Goal: Information Seeking & Learning: Learn about a topic

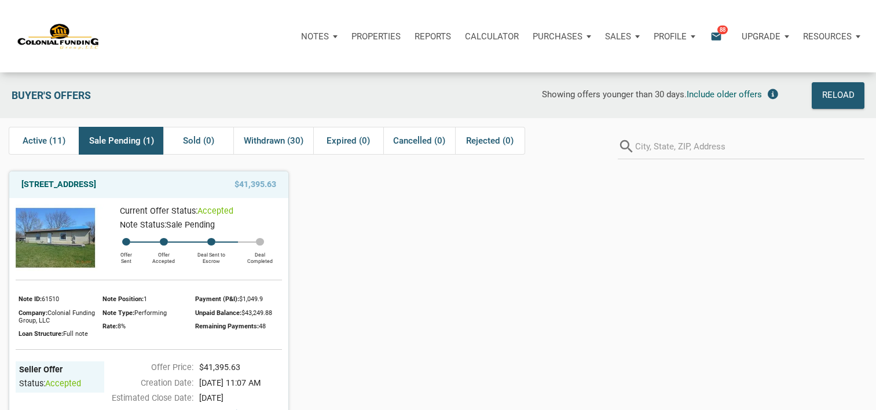
scroll to position [53, 0]
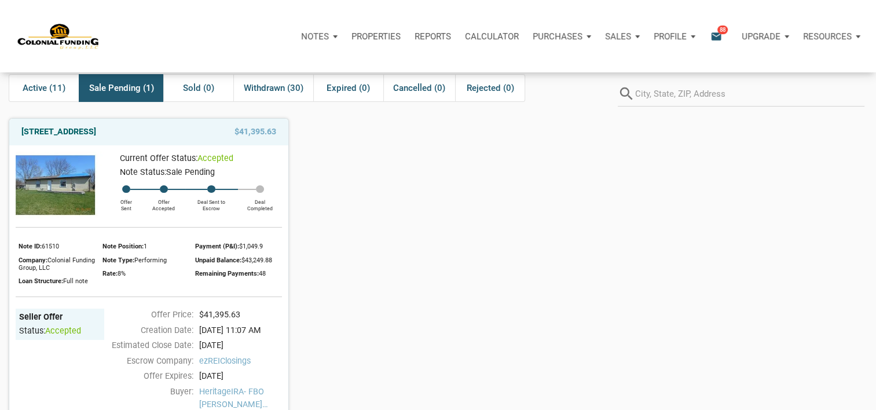
click at [407, 178] on div "4525 Phoenix Drive, Indianapolis, IN, 46241 $41,395.63 Current Offer Status: ac…" at bounding box center [438, 302] width 876 height 386
click at [96, 137] on link "[STREET_ADDRESS]" at bounding box center [58, 132] width 75 height 14
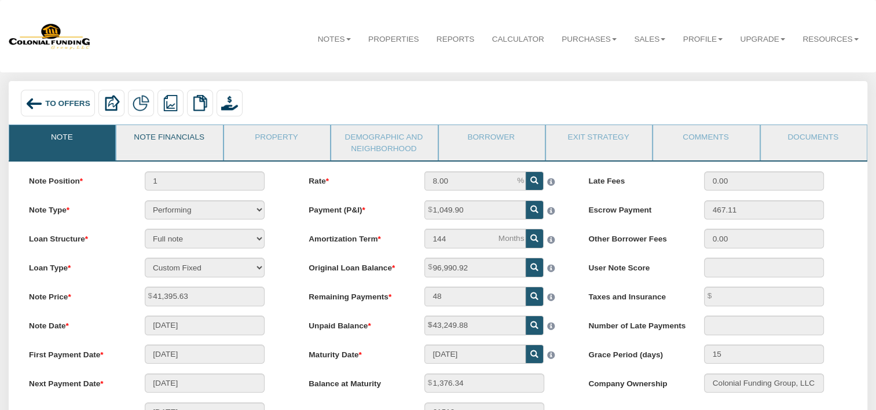
click at [191, 137] on link "Note Financials" at bounding box center [168, 139] width 105 height 29
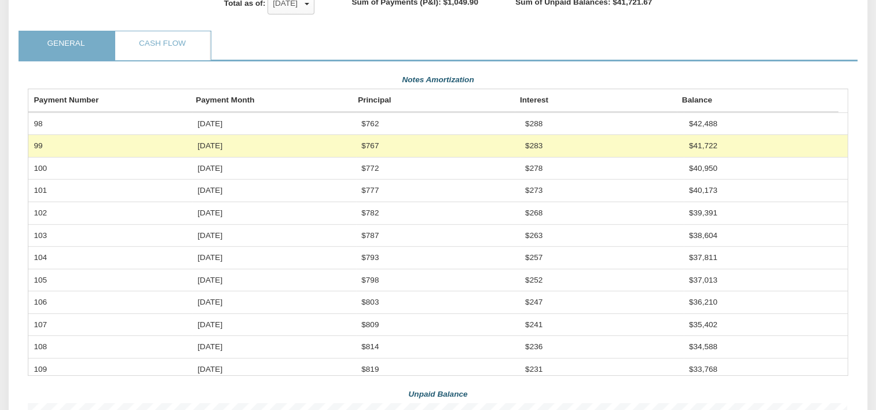
scroll to position [299, 0]
click at [231, 156] on td "Sep, 2025" at bounding box center [274, 145] width 164 height 22
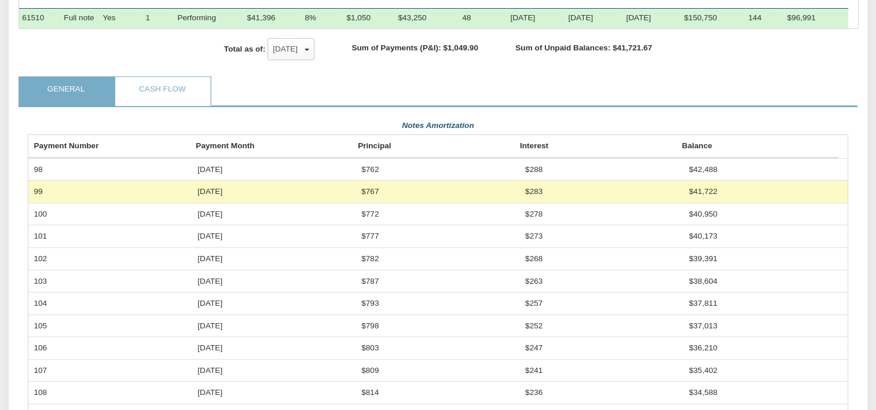
scroll to position [252, 0]
click at [167, 104] on link "Cash Flow" at bounding box center [162, 92] width 94 height 29
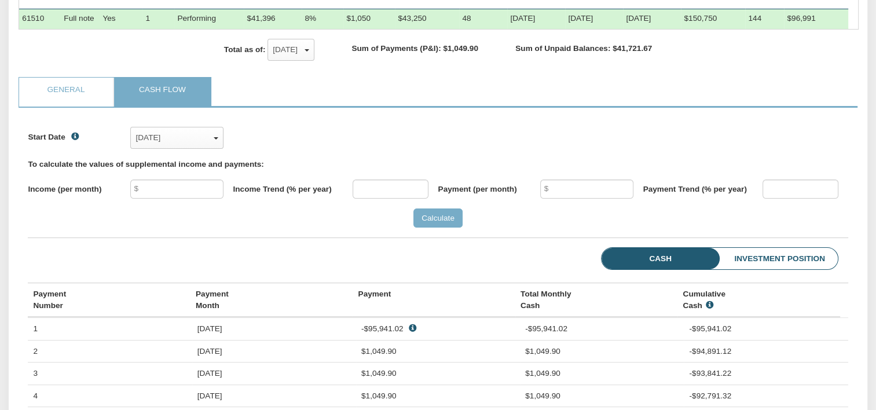
scroll to position [177, 819]
click at [83, 101] on link "General" at bounding box center [66, 92] width 94 height 29
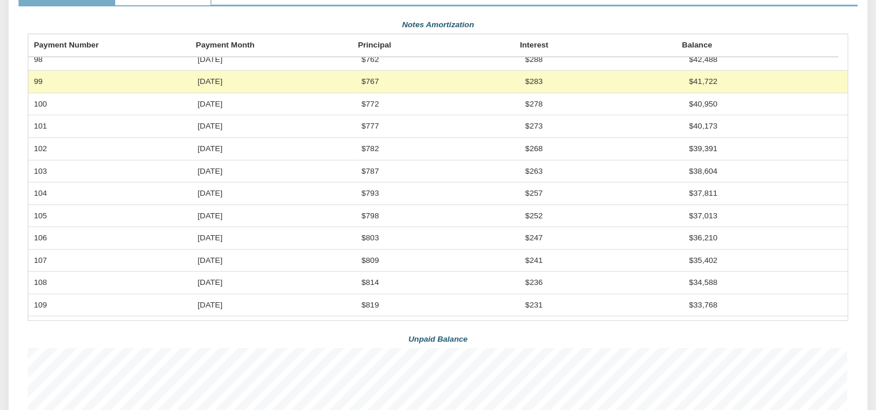
scroll to position [0, 0]
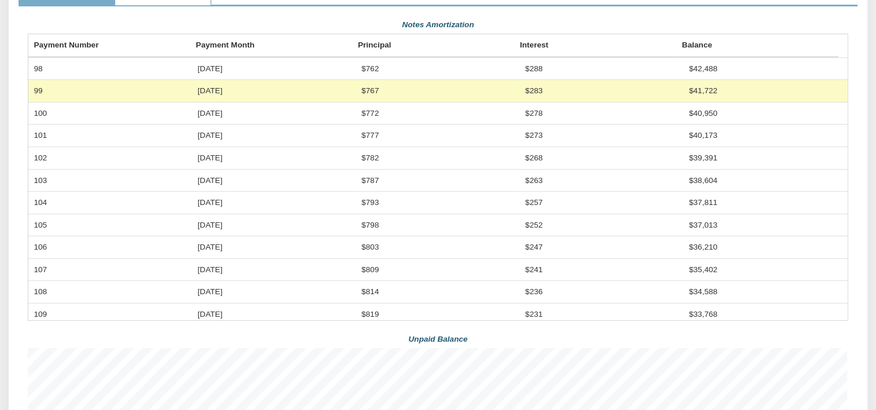
click at [139, 188] on td "103" at bounding box center [110, 180] width 164 height 22
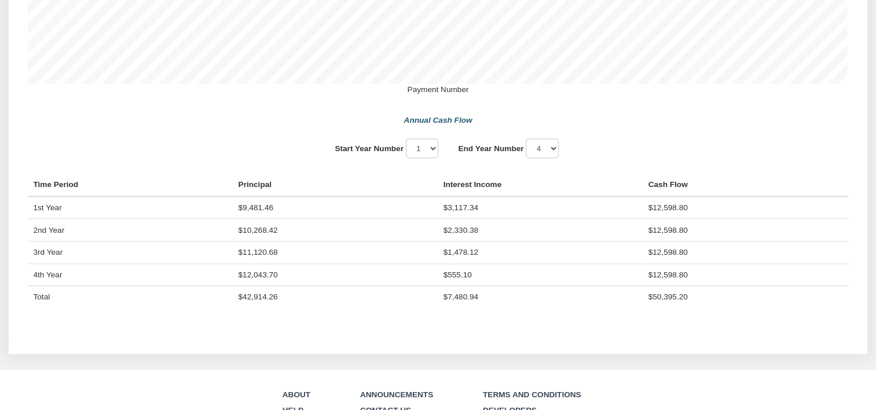
scroll to position [812, 0]
click at [434, 157] on select "1 2 3 4" at bounding box center [422, 147] width 33 height 19
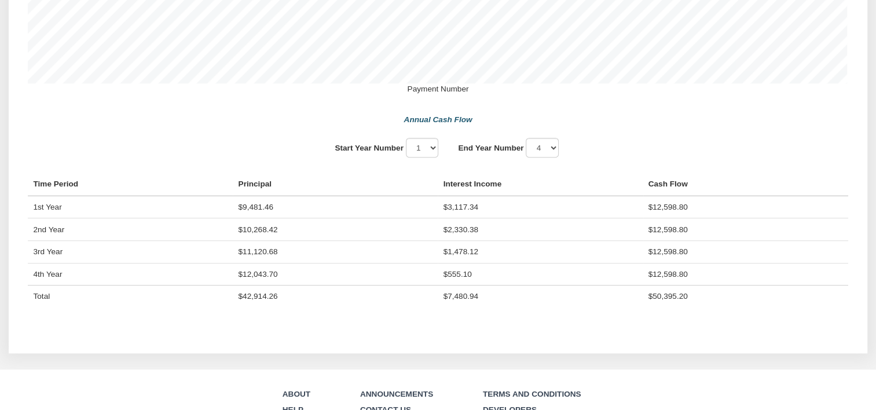
drag, startPoint x: 479, startPoint y: 310, endPoint x: 223, endPoint y: 315, distance: 255.9
click at [223, 307] on tr "Total $42,914.26 $7,480.94 $50,395.20" at bounding box center [438, 296] width 820 height 22
drag, startPoint x: 223, startPoint y: 315, endPoint x: 361, endPoint y: 306, distance: 137.5
click at [361, 306] on td "$42,914.26" at bounding box center [335, 296] width 205 height 22
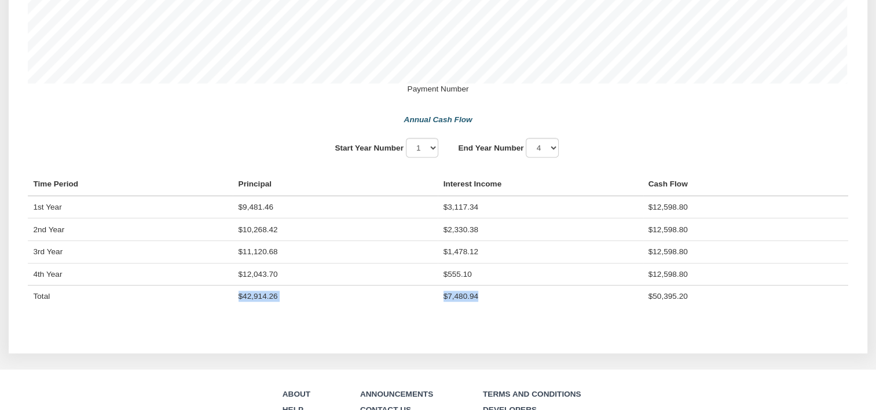
click at [361, 306] on td "$42,914.26" at bounding box center [335, 296] width 205 height 22
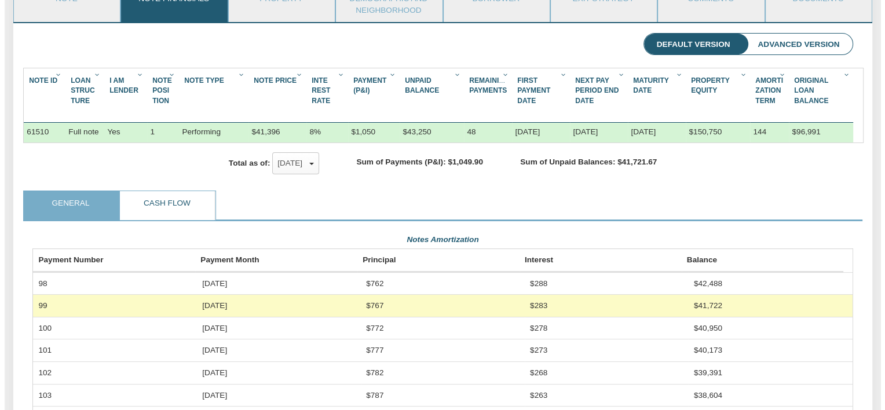
scroll to position [0, 0]
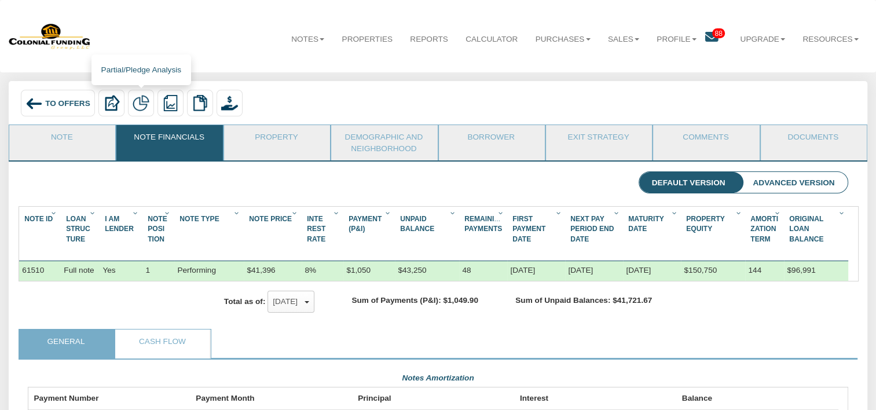
click at [141, 101] on img at bounding box center [141, 103] width 16 height 16
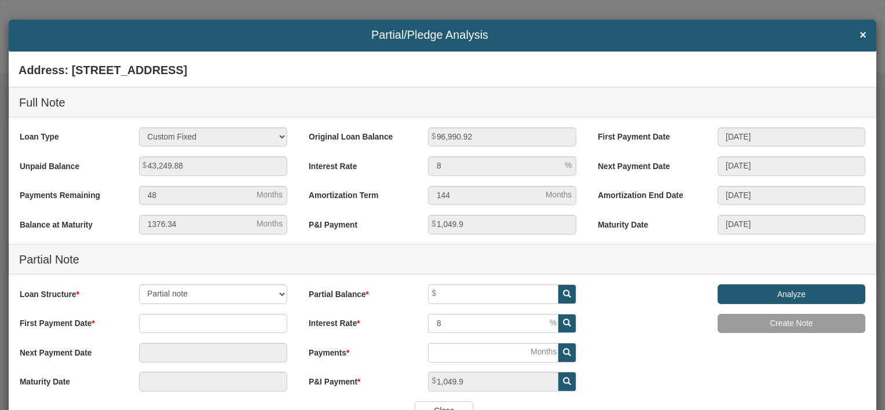
scroll to position [47, 0]
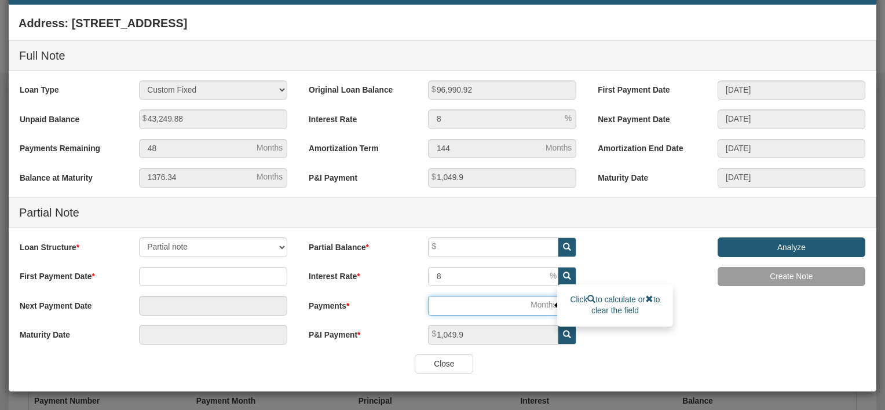
click at [505, 310] on input "number" at bounding box center [493, 306] width 130 height 20
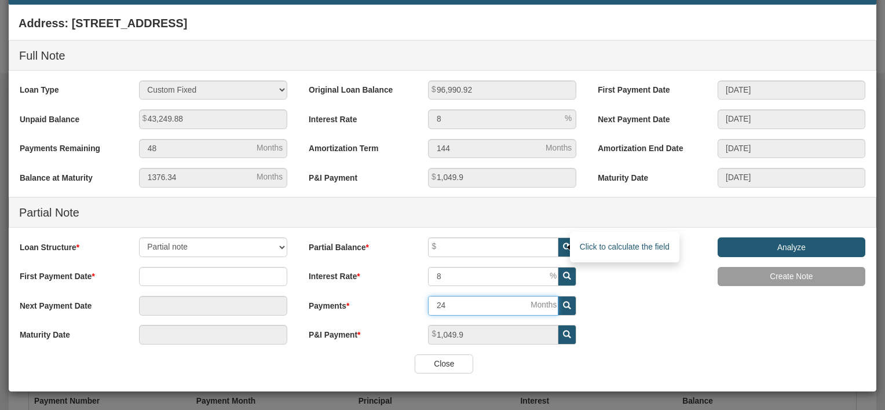
type input "24"
click at [563, 247] on icon at bounding box center [567, 247] width 8 height 8
type input "23,213.86"
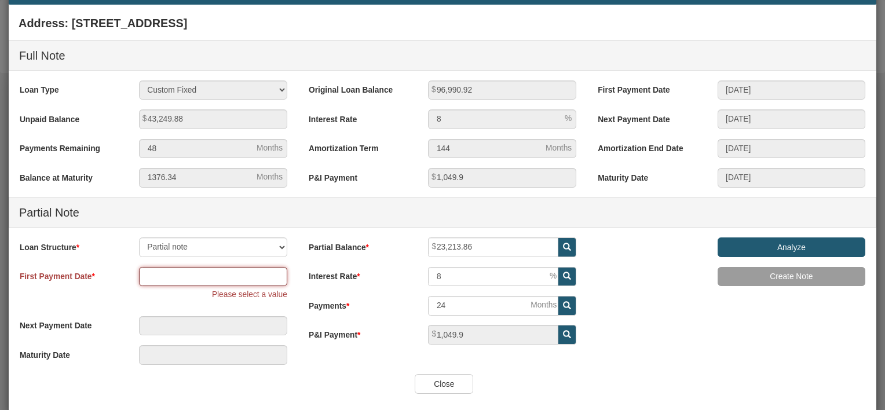
click at [228, 280] on input "text" at bounding box center [213, 277] width 148 height 20
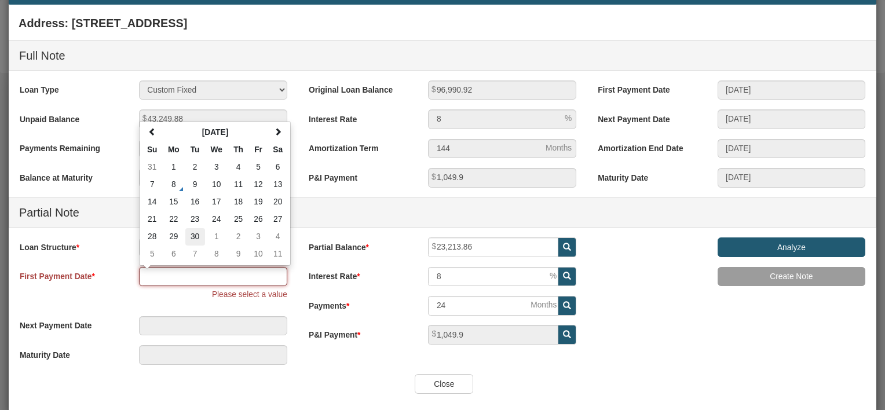
click at [196, 236] on td "30" at bounding box center [195, 236] width 20 height 17
type input "09/30/2025"
type input "08/30/2027"
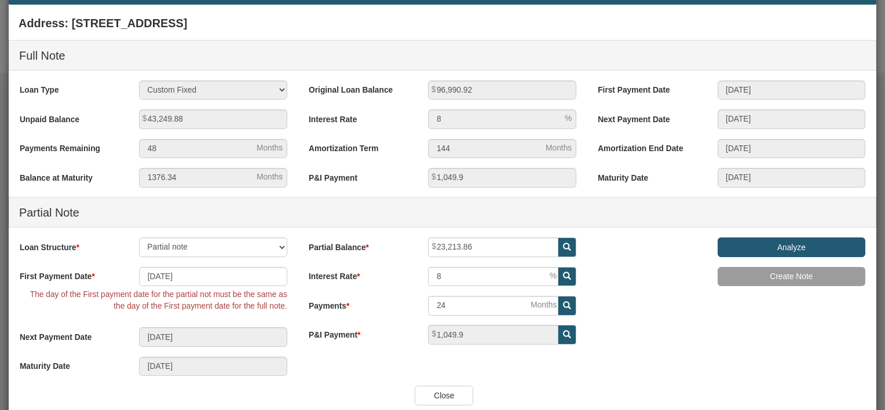
click at [317, 354] on div "Address: 4525 Phoenix Drive, Indianapolis, IN, 46241 Full Note Loan Type 30 Yea…" at bounding box center [442, 198] width 867 height 375
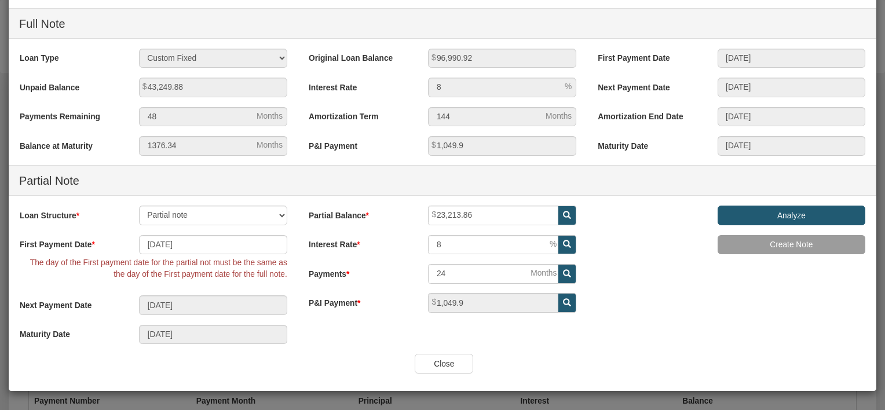
scroll to position [0, 0]
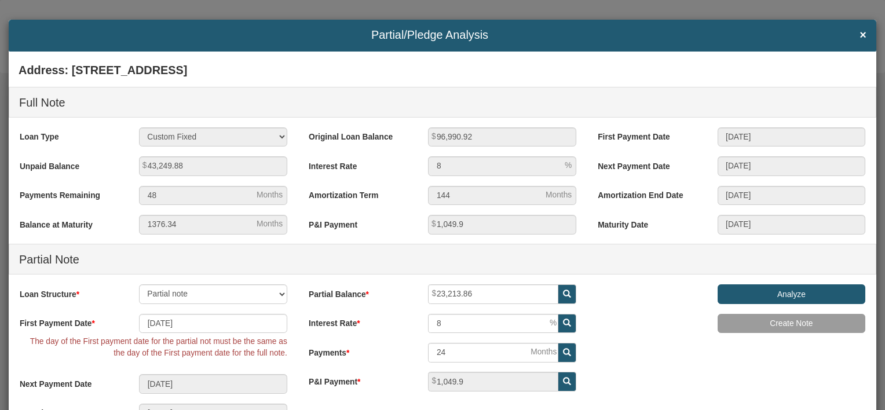
click at [776, 292] on input "Analyze" at bounding box center [791, 294] width 148 height 20
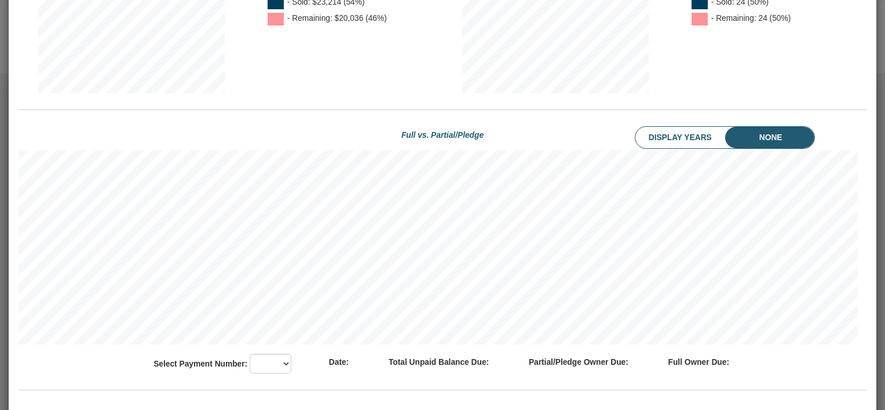
scroll to position [458, 0]
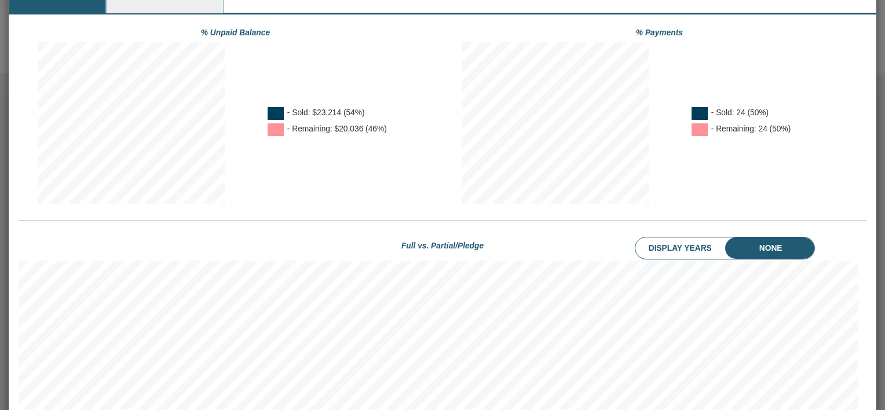
click at [669, 252] on li "Display Years" at bounding box center [689, 248] width 108 height 22
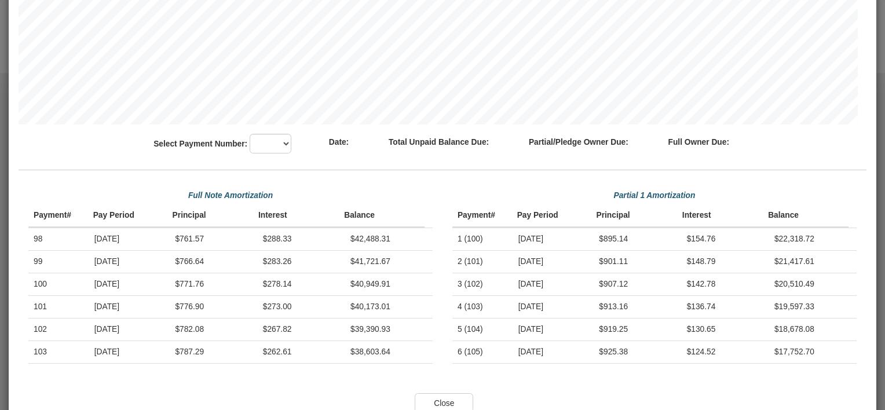
scroll to position [791, 0]
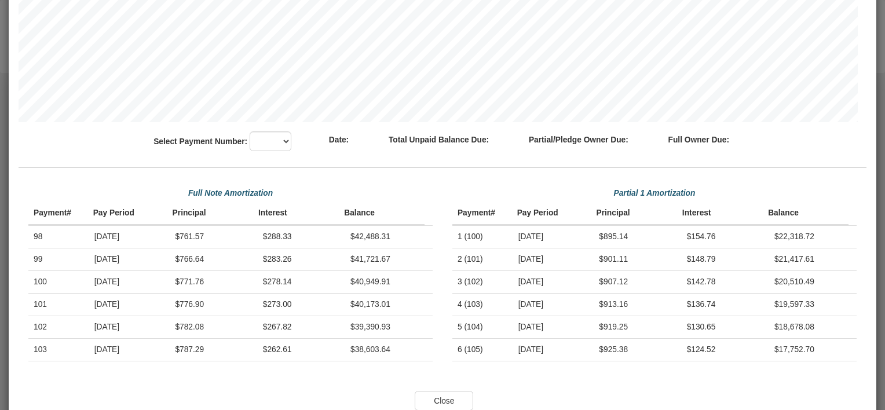
click at [281, 148] on div "Select Payment Number: 98 99 100 101 102 103 104 105 106 107 108 109 110 111 11…" at bounding box center [222, 141] width 173 height 20
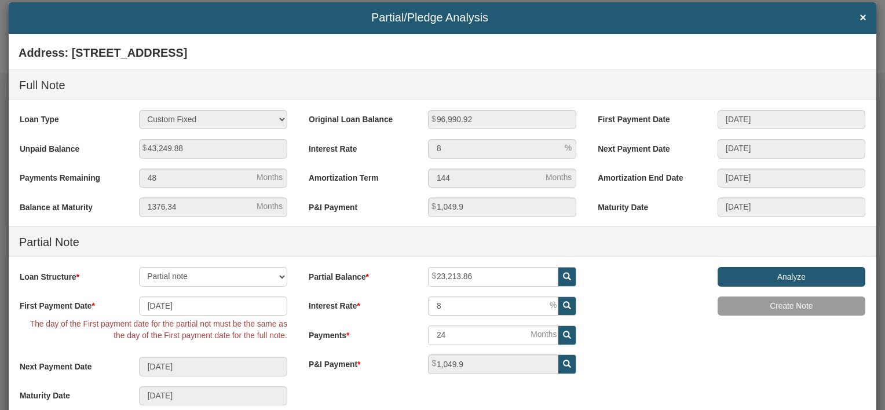
scroll to position [0, 0]
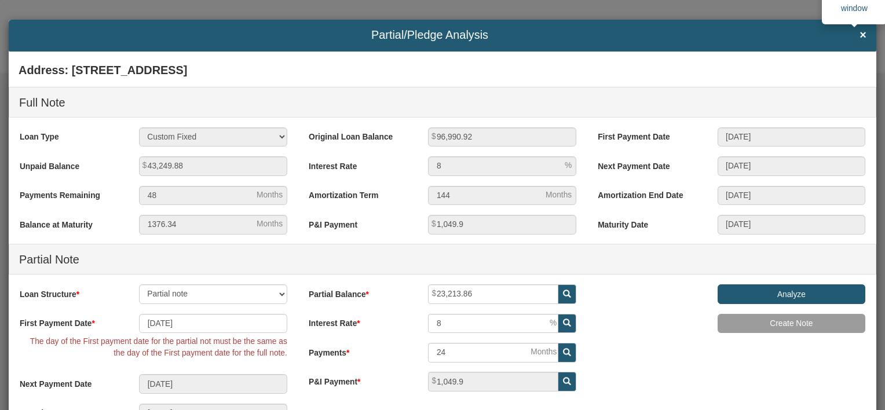
click at [859, 33] on span "×" at bounding box center [862, 35] width 7 height 13
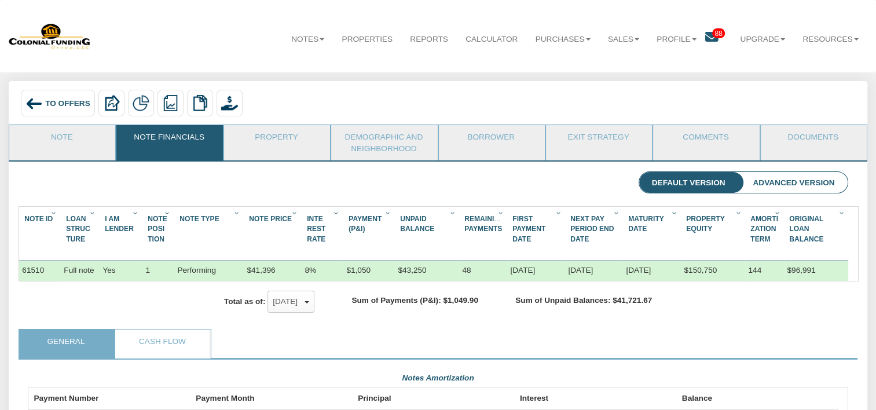
click at [712, 32] on span "88" at bounding box center [718, 33] width 13 height 10
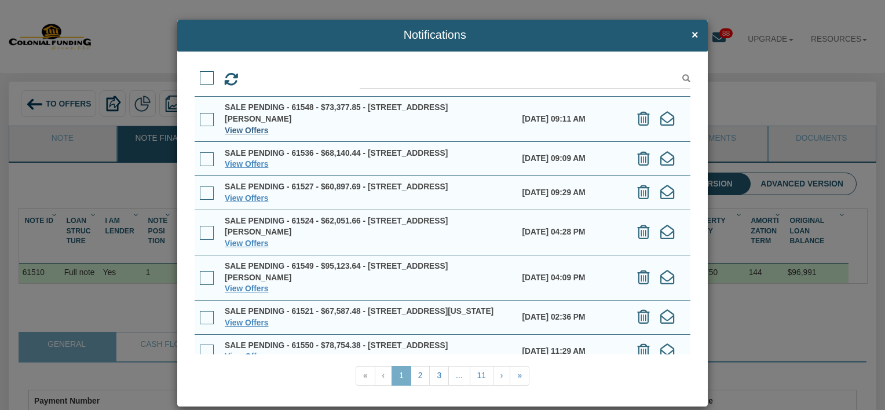
click at [256, 129] on link "View Offers" at bounding box center [246, 130] width 43 height 9
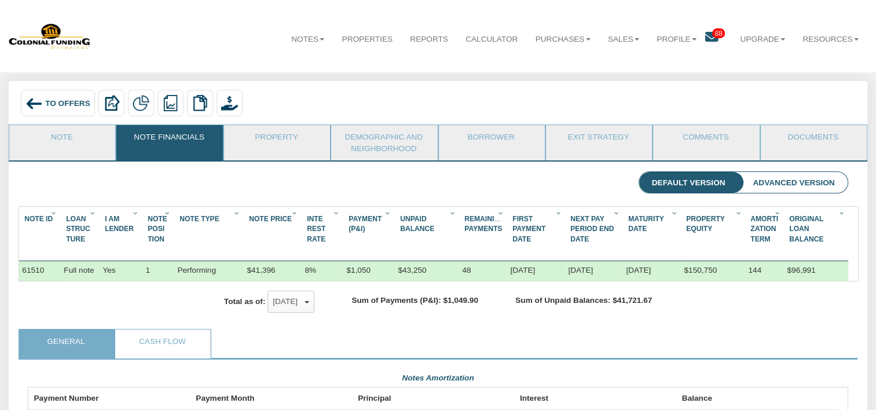
scroll to position [578695, 578081]
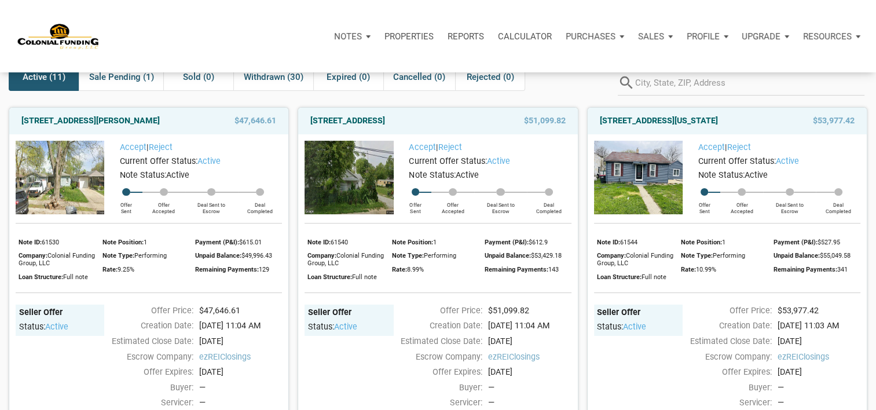
scroll to position [65, 0]
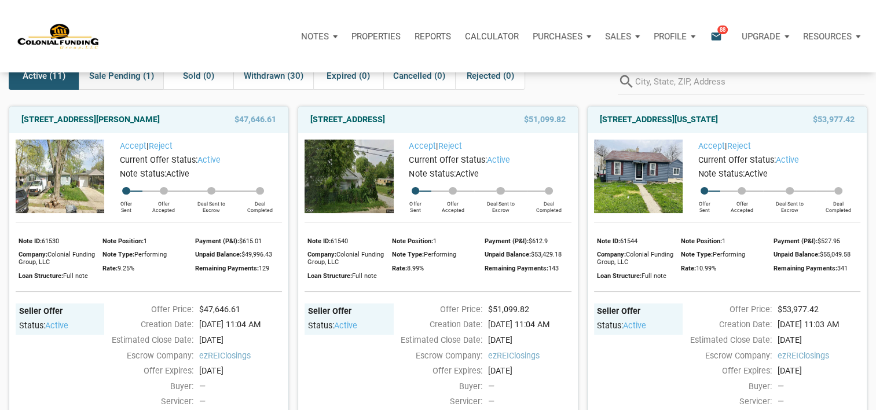
click at [130, 79] on span "Sale Pending (1)" at bounding box center [121, 76] width 65 height 14
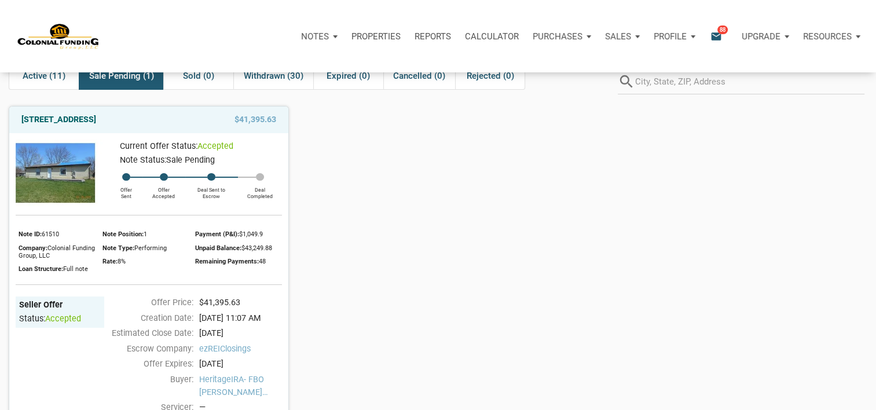
click at [458, 224] on div "4525 Phoenix Drive, Indianapolis, IN, 46241 $41,395.63 Current Offer Status: ac…" at bounding box center [438, 290] width 876 height 386
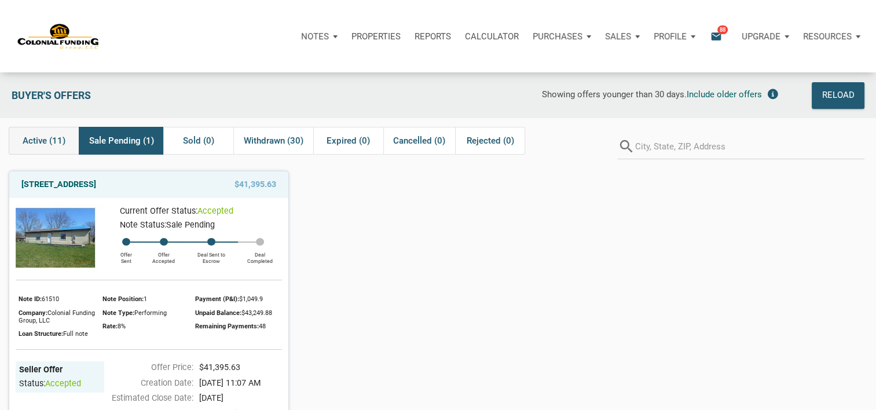
click at [54, 137] on span "Active (11)" at bounding box center [44, 141] width 43 height 14
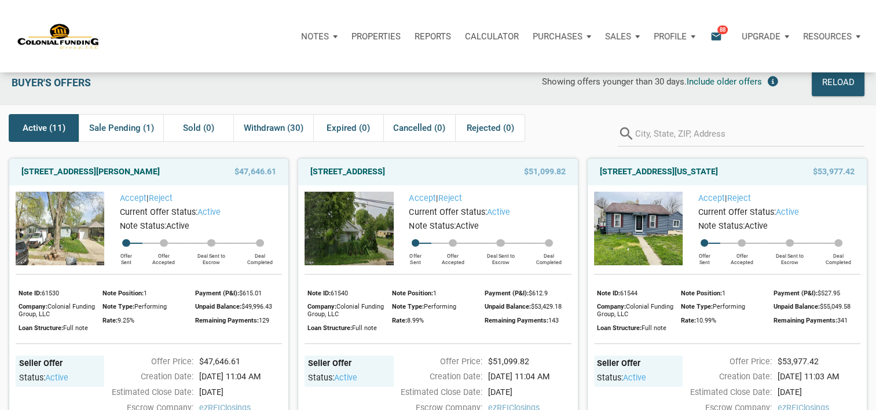
scroll to position [13, 0]
click at [287, 125] on span "Withdrawn (30)" at bounding box center [274, 127] width 60 height 14
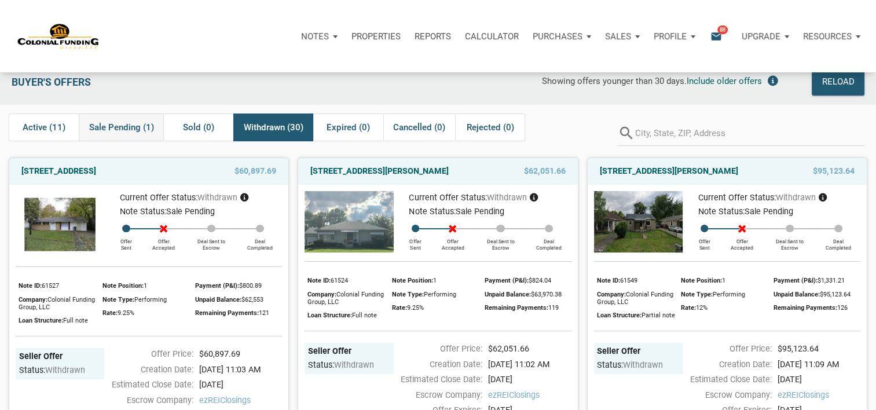
click at [118, 127] on span "Sale Pending (1)" at bounding box center [121, 127] width 65 height 14
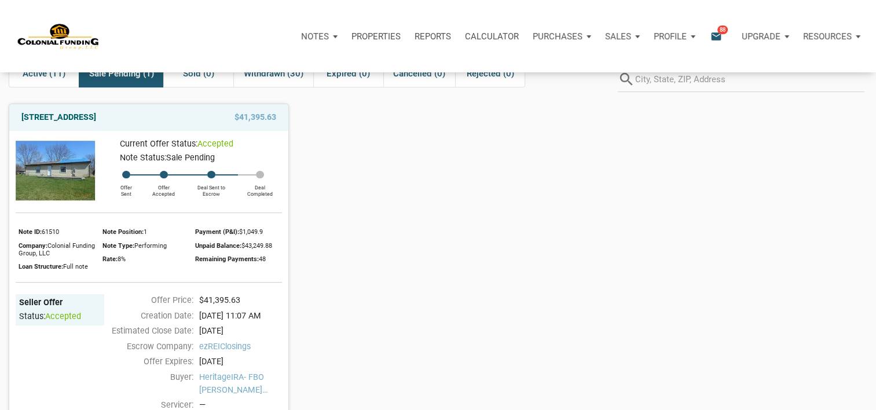
scroll to position [68, 0]
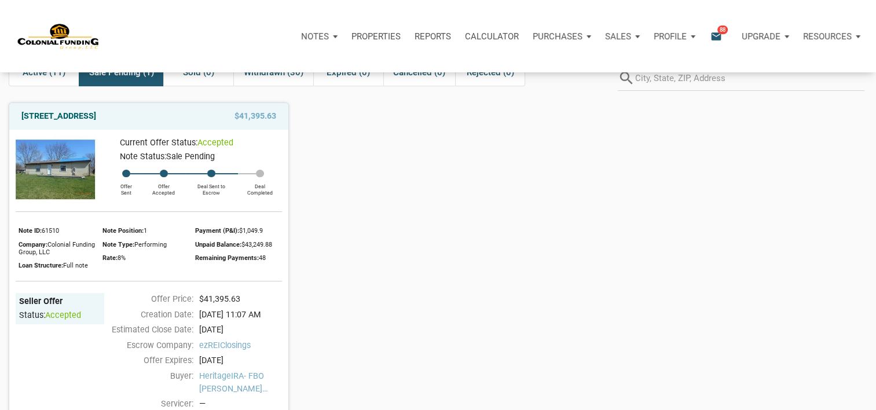
click at [213, 175] on div at bounding box center [211, 174] width 8 height 8
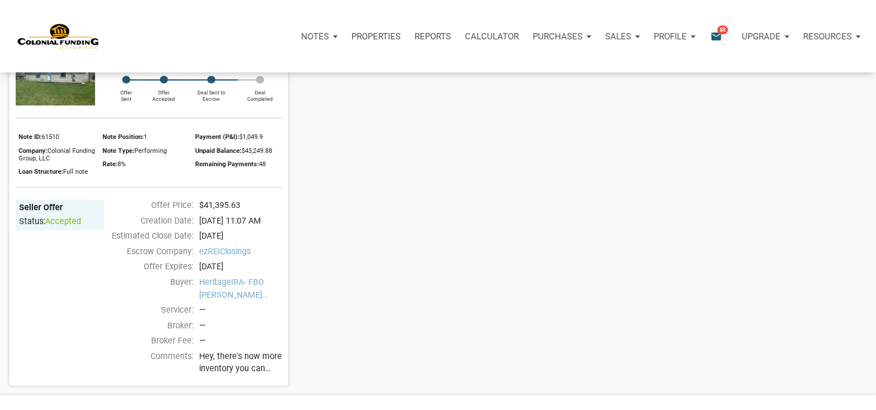
scroll to position [163, 0]
click at [233, 281] on span "HeritageIRA- FBO Ray Pacheco 401K" at bounding box center [240, 287] width 83 height 25
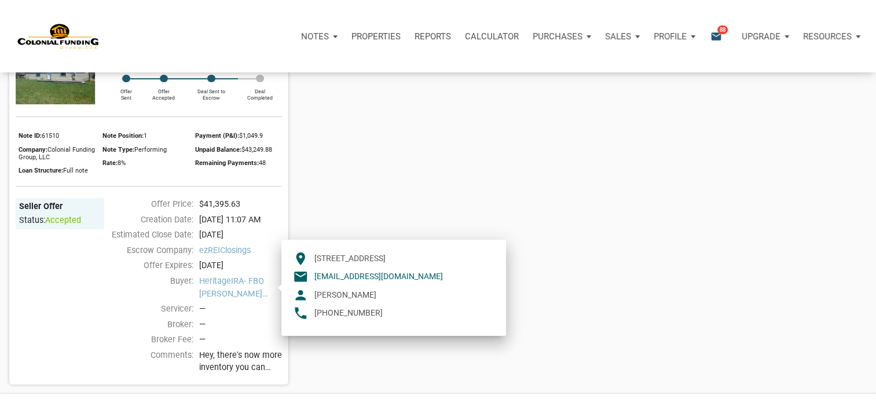
click at [255, 337] on div "—" at bounding box center [240, 339] width 94 height 13
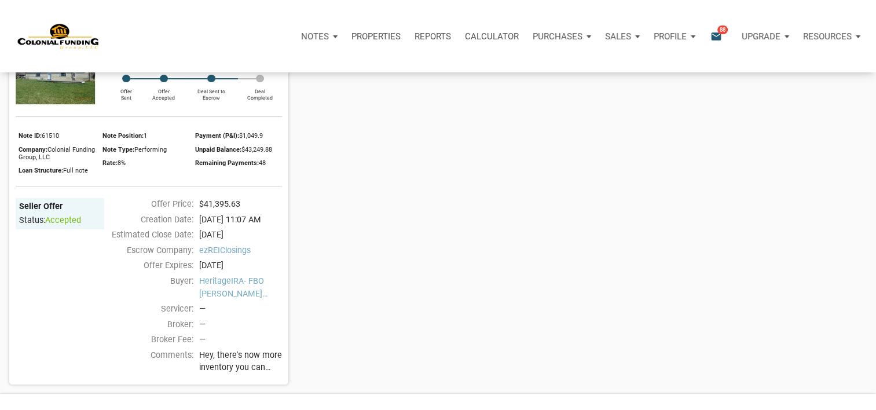
click at [205, 308] on div "—" at bounding box center [240, 309] width 83 height 13
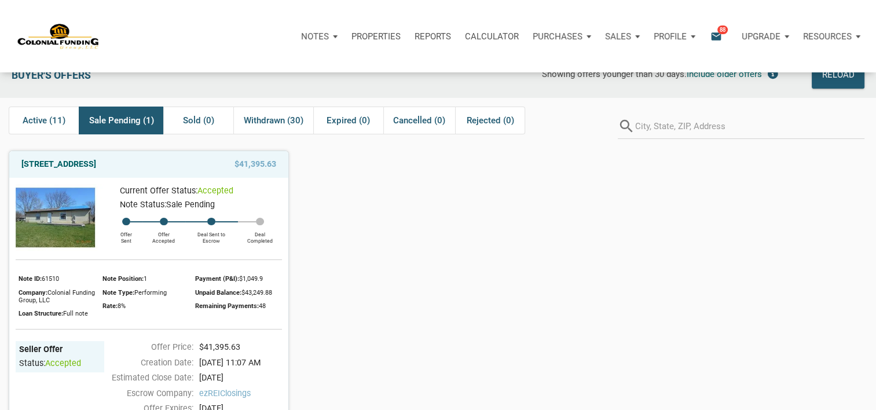
scroll to position [20, 0]
drag, startPoint x: 34, startPoint y: 126, endPoint x: 32, endPoint y: 107, distance: 19.2
click at [32, 107] on div "Active (11)" at bounding box center [44, 121] width 70 height 28
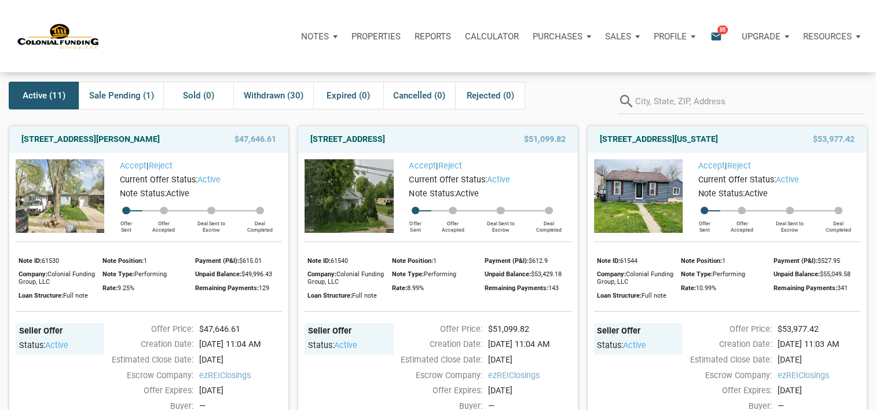
scroll to position [21, 0]
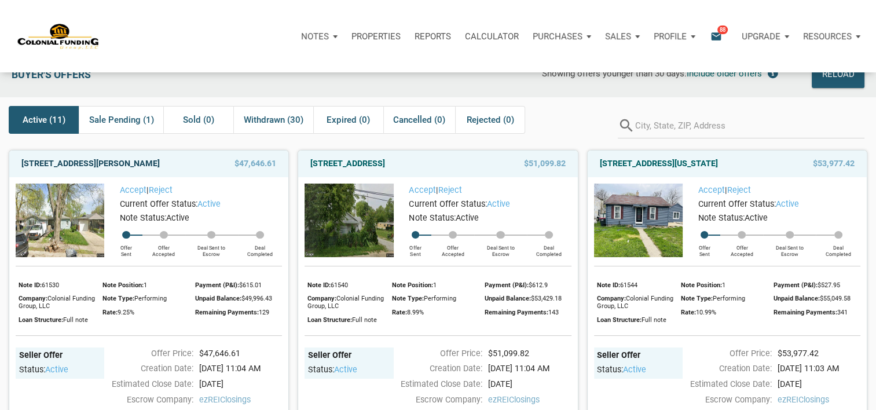
click at [144, 171] on link "3526 East Morris Street, Indianapolis, IN, 46203" at bounding box center [90, 164] width 138 height 14
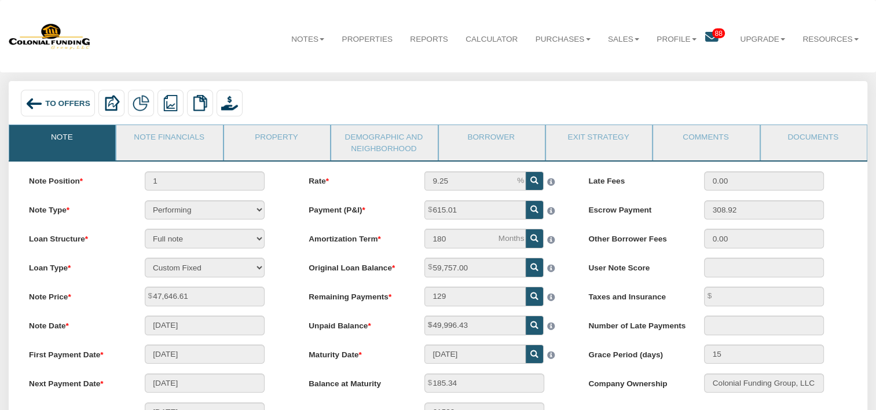
click at [53, 98] on span "To Offers" at bounding box center [67, 102] width 45 height 9
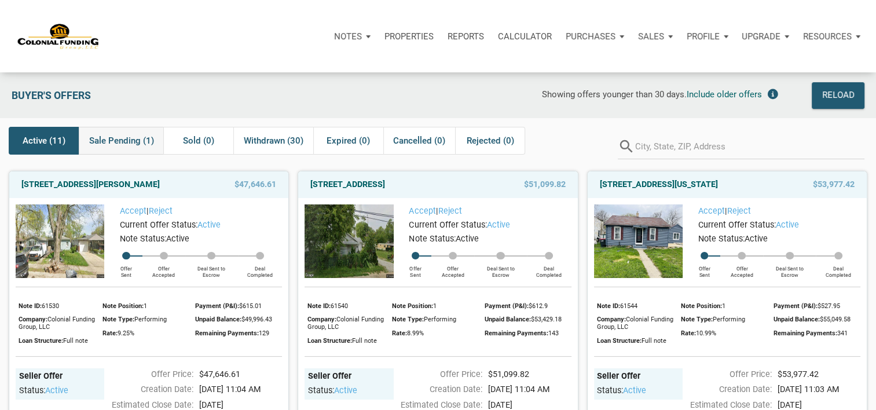
click at [129, 141] on span "Sale Pending (1)" at bounding box center [121, 141] width 65 height 14
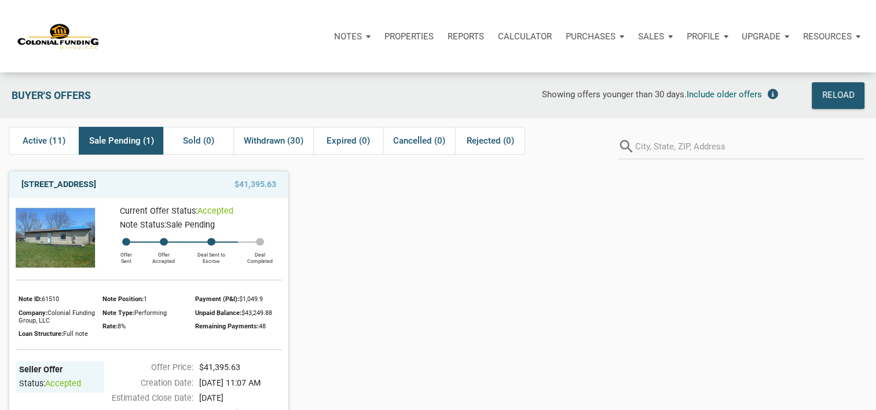
click at [96, 184] on link "4525 Phoenix Drive, Indianapolis, IN, 46241" at bounding box center [58, 185] width 75 height 14
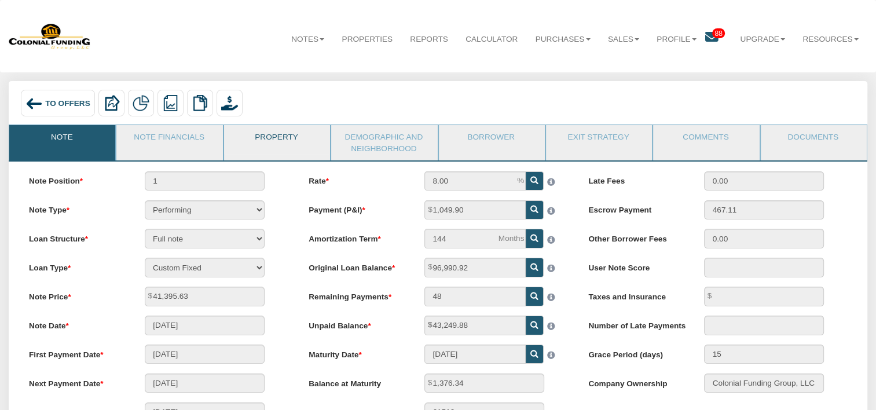
click at [267, 141] on link "Property" at bounding box center [276, 139] width 105 height 29
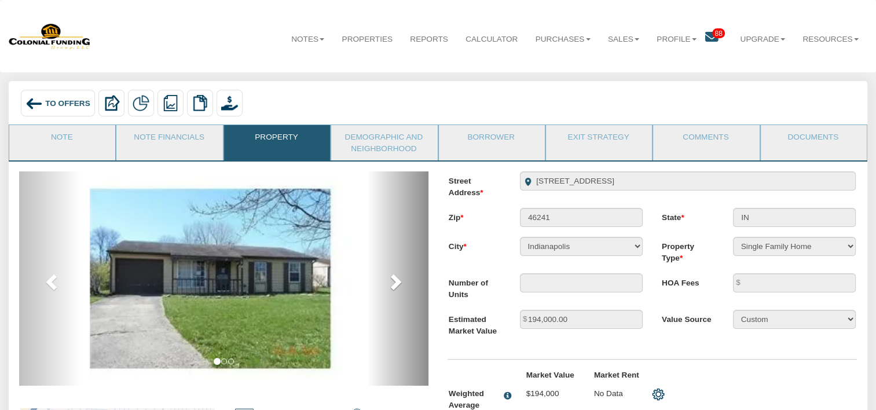
click at [394, 289] on span at bounding box center [394, 281] width 17 height 17
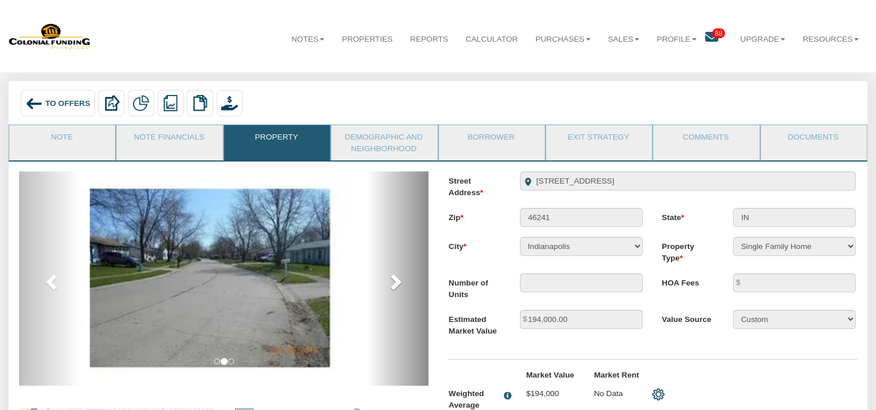
click at [394, 289] on span at bounding box center [394, 281] width 17 height 17
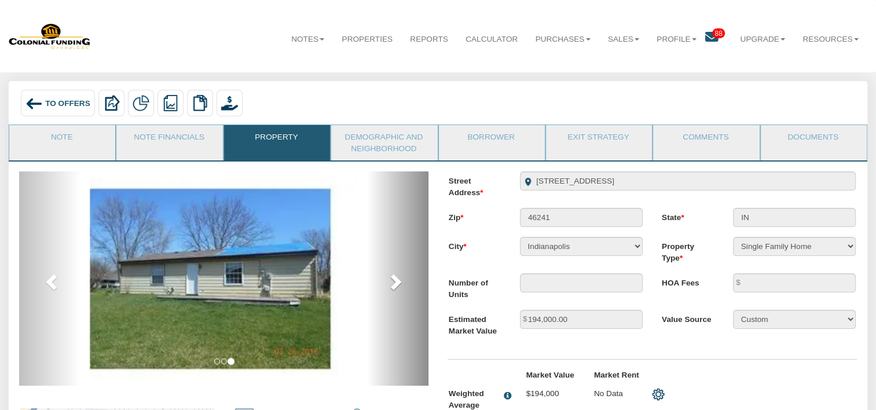
click at [394, 289] on span at bounding box center [394, 281] width 17 height 17
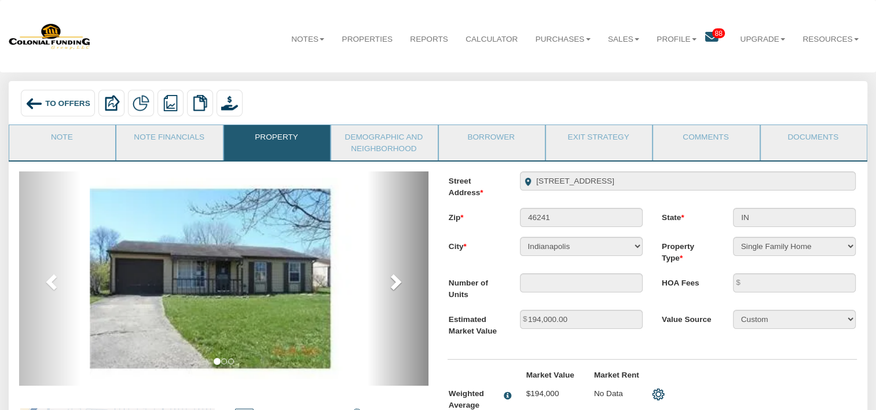
click at [394, 289] on span at bounding box center [394, 281] width 17 height 17
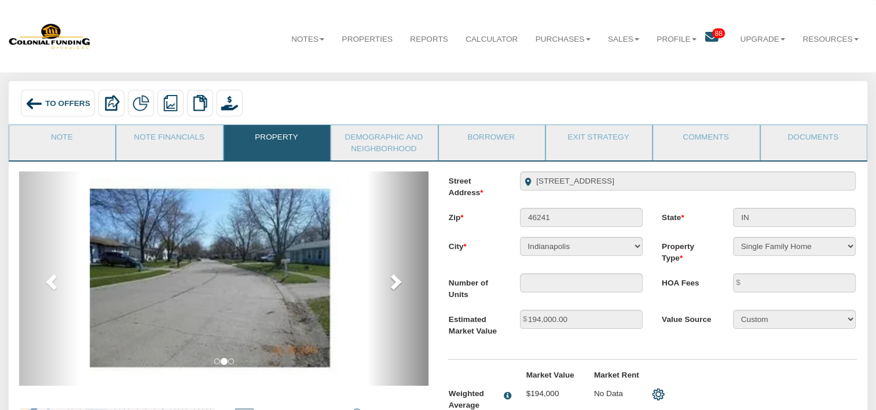
click at [394, 289] on span at bounding box center [394, 281] width 17 height 17
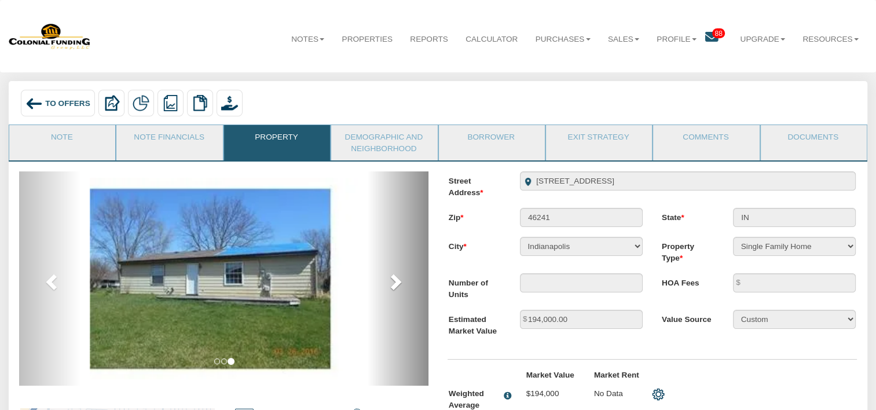
click at [394, 289] on span at bounding box center [394, 281] width 17 height 17
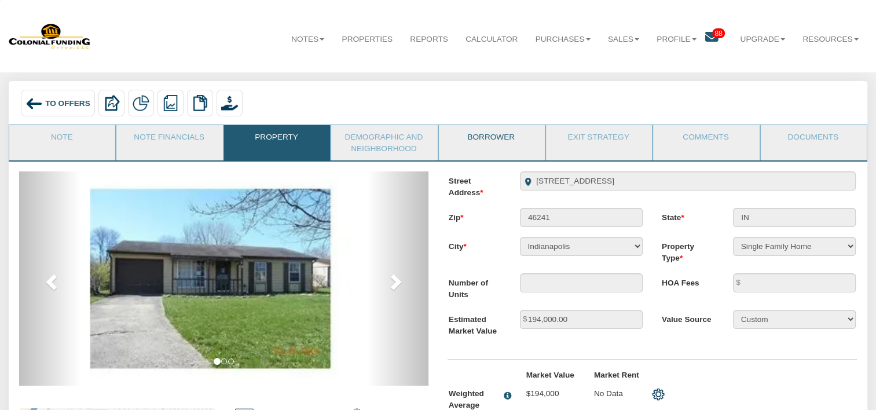
click at [484, 139] on link "Borrower" at bounding box center [491, 139] width 105 height 29
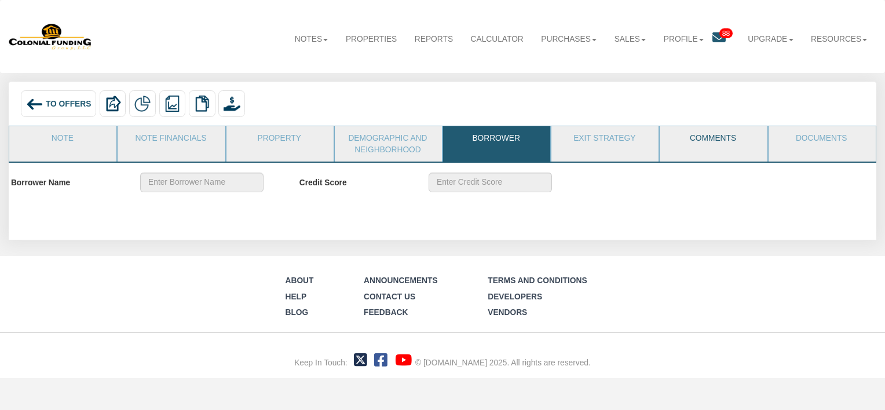
click at [739, 132] on link "Comments" at bounding box center [712, 140] width 106 height 29
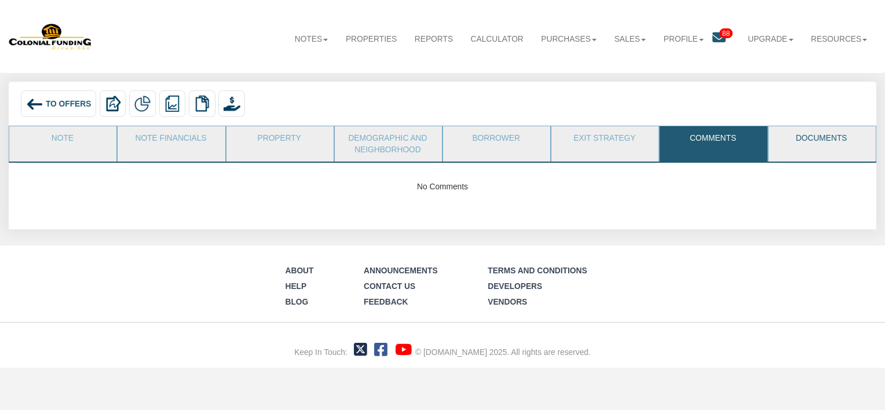
click at [810, 137] on link "Documents" at bounding box center [821, 140] width 106 height 29
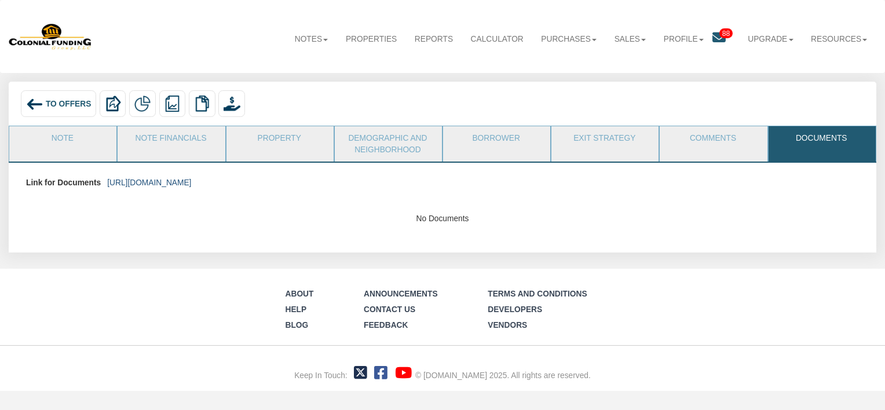
click at [191, 183] on link "https://colonialfundinggroup.sharepoint.com/:f:/s/operationsteam/EqUCzX5bL-BAua…" at bounding box center [149, 182] width 84 height 9
click at [60, 137] on link "Note" at bounding box center [62, 140] width 106 height 29
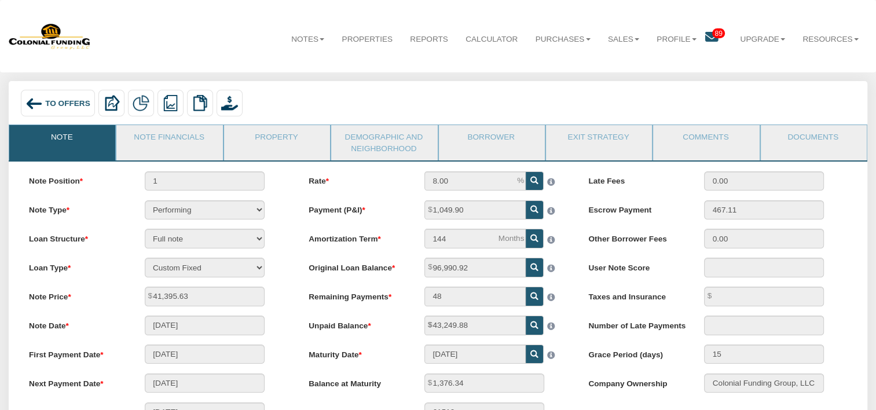
click at [710, 35] on icon at bounding box center [711, 37] width 13 height 13
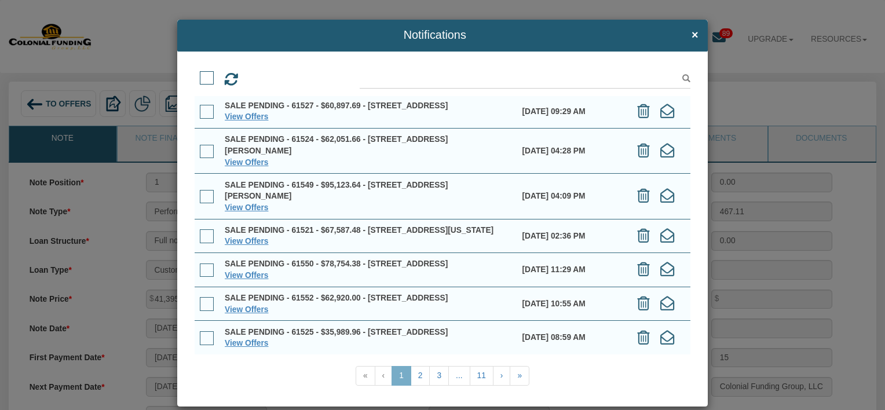
scroll to position [193, 0]
click at [239, 342] on link "View Offers" at bounding box center [246, 343] width 43 height 9
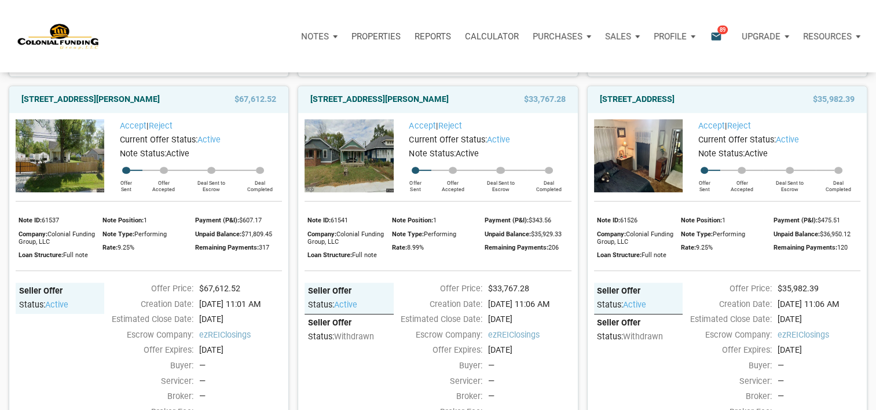
scroll to position [465, 0]
click at [368, 191] on img at bounding box center [349, 156] width 89 height 74
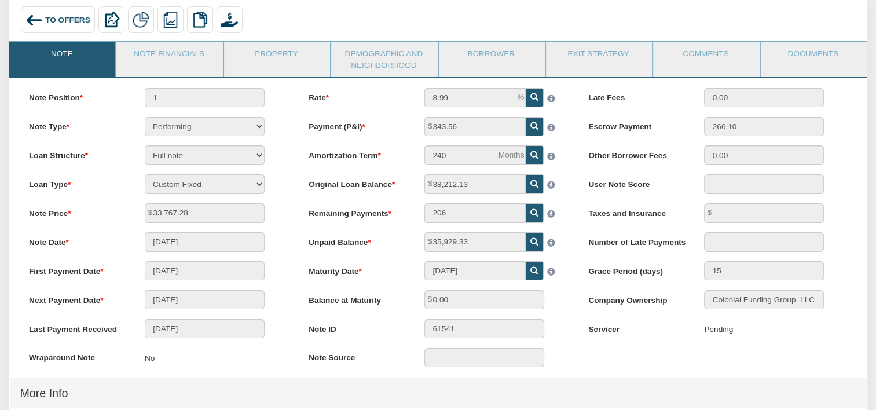
scroll to position [84, 0]
click at [35, 17] on img at bounding box center [33, 19] width 17 height 17
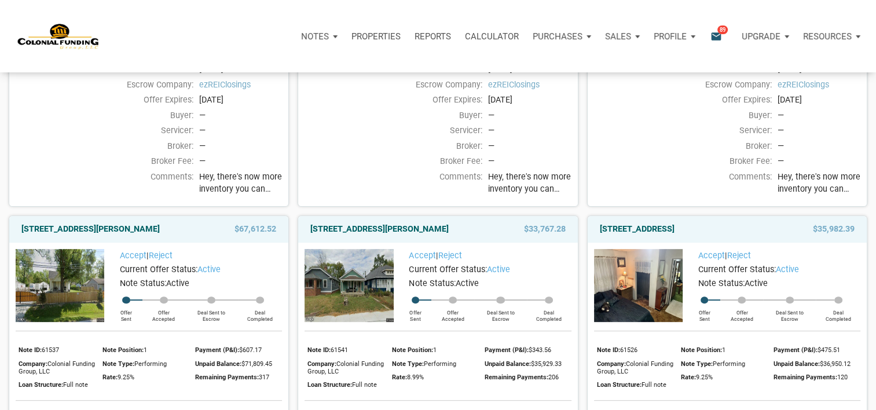
scroll to position [336, 0]
click at [651, 292] on img at bounding box center [638, 286] width 89 height 74
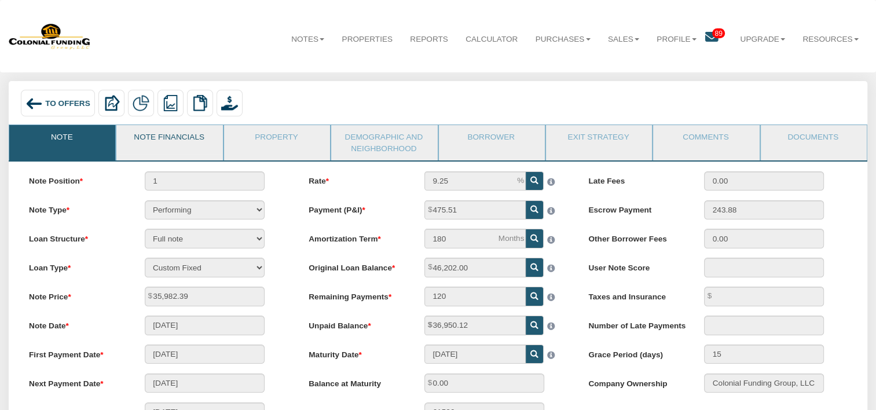
click at [151, 140] on link "Note Financials" at bounding box center [168, 139] width 105 height 29
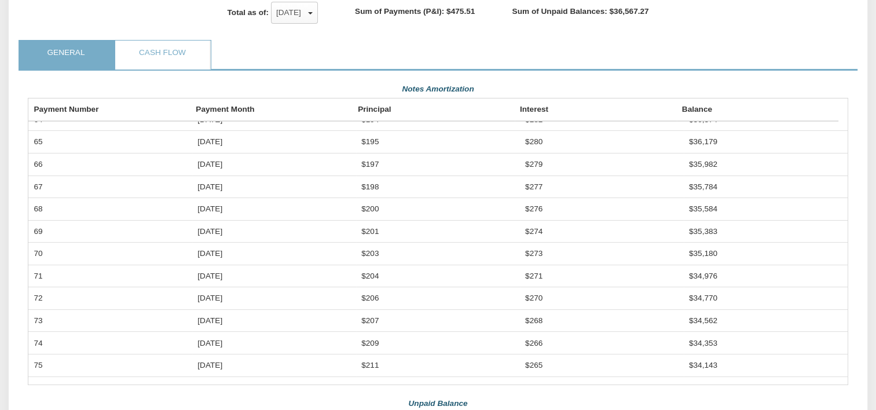
scroll to position [289, 0]
click at [307, 23] on button "Sep, 2025" at bounding box center [294, 12] width 47 height 22
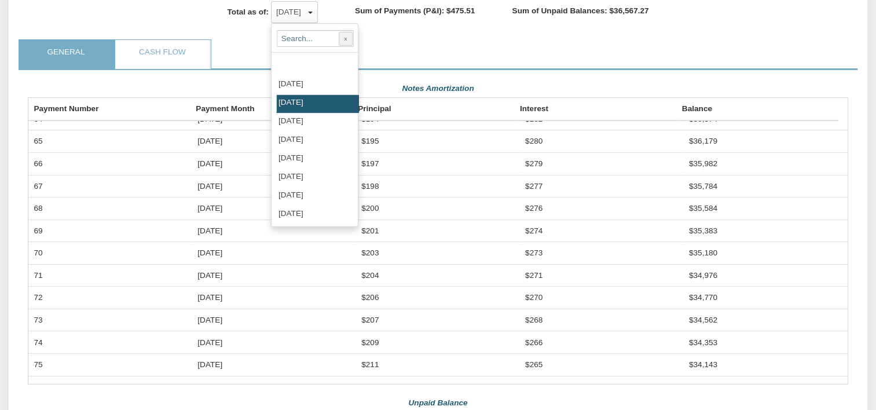
click at [403, 52] on ul "General Cash Flow" at bounding box center [438, 54] width 839 height 31
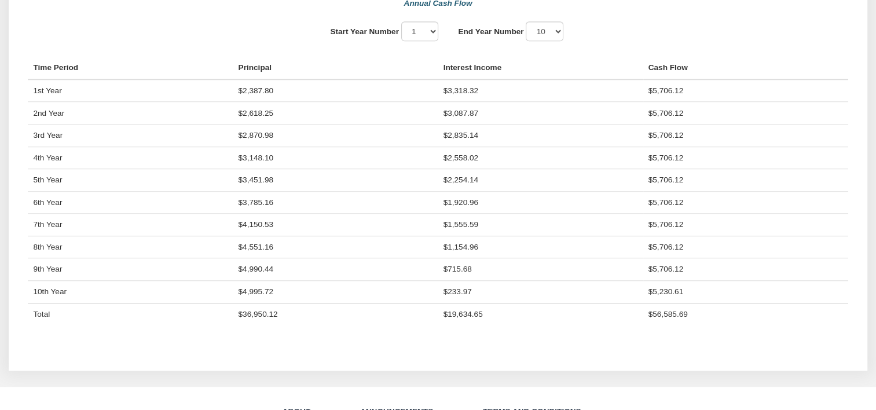
scroll to position [929, 0]
click at [562, 41] on select "1 2 3 4 5 6 7 8 9 10" at bounding box center [545, 30] width 38 height 19
click at [529, 41] on select "1 2 3 4 5 6 7 8 9 10" at bounding box center [545, 30] width 38 height 19
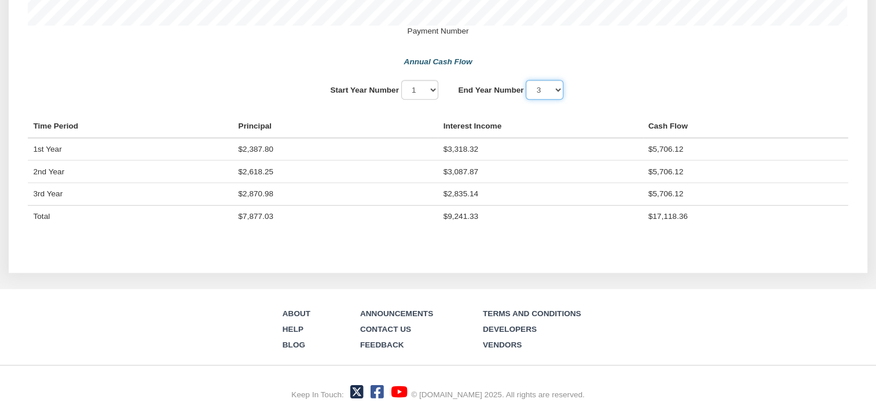
scroll to position [887, 0]
click at [563, 85] on select "1 2 3 4 5 6 7 8 9 10" at bounding box center [545, 89] width 38 height 19
click at [529, 80] on select "1 2 3 4 5 6 7 8 9 10" at bounding box center [545, 89] width 38 height 19
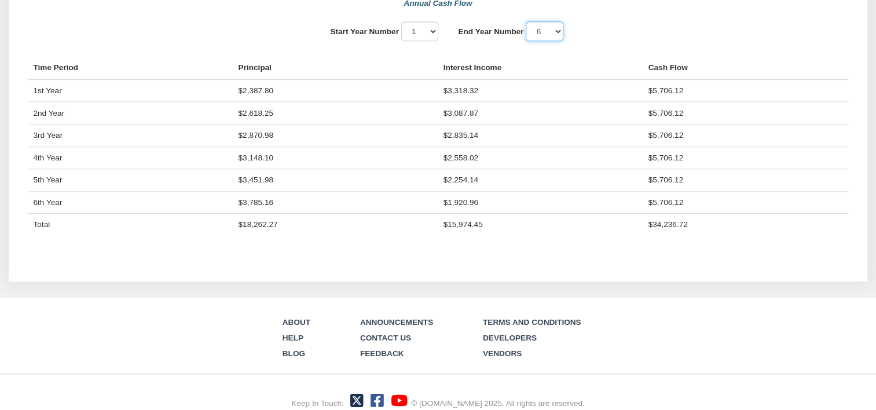
click at [560, 41] on select "1 2 3 4 5 6 7 8 9 10" at bounding box center [545, 30] width 38 height 19
click at [529, 35] on select "1 2 3 4 5 6 7 8 9 10" at bounding box center [545, 30] width 38 height 19
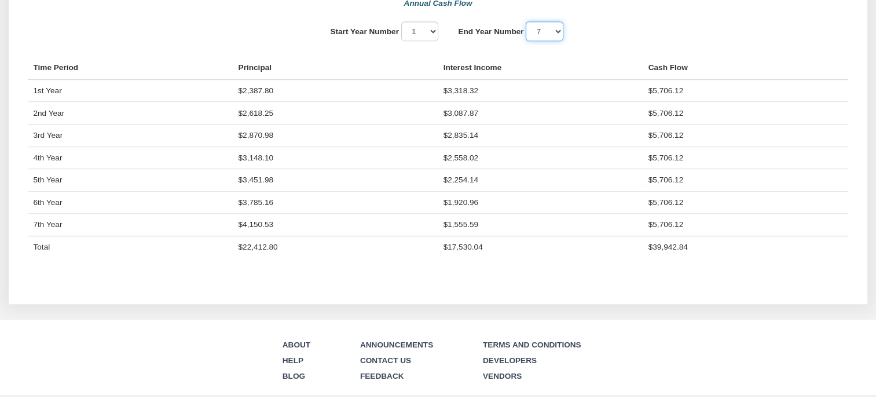
click at [556, 41] on select "1 2 3 4 5 6 7 8 9 10" at bounding box center [545, 30] width 38 height 19
select select "10"
click at [529, 35] on select "1 2 3 4 5 6 7 8 9 10" at bounding box center [545, 30] width 38 height 19
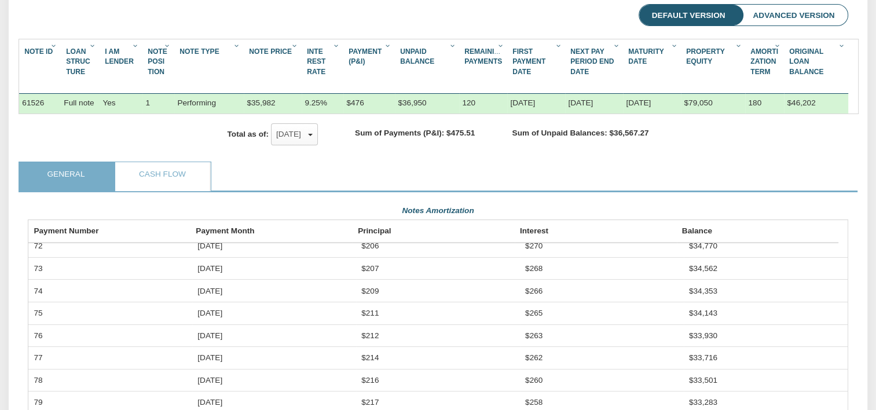
scroll to position [151, 0]
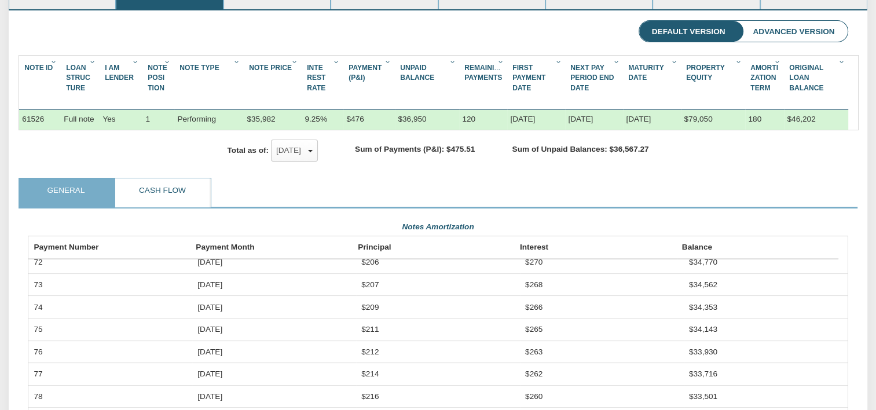
click at [164, 192] on link "Cash Flow" at bounding box center [162, 192] width 94 height 29
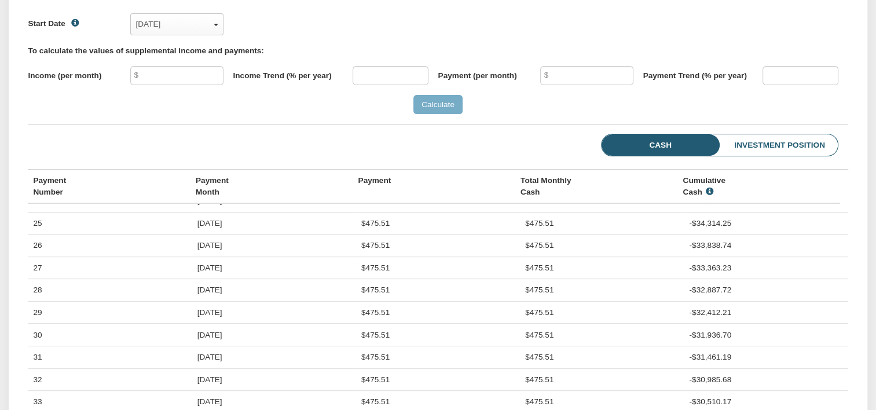
scroll to position [253, 0]
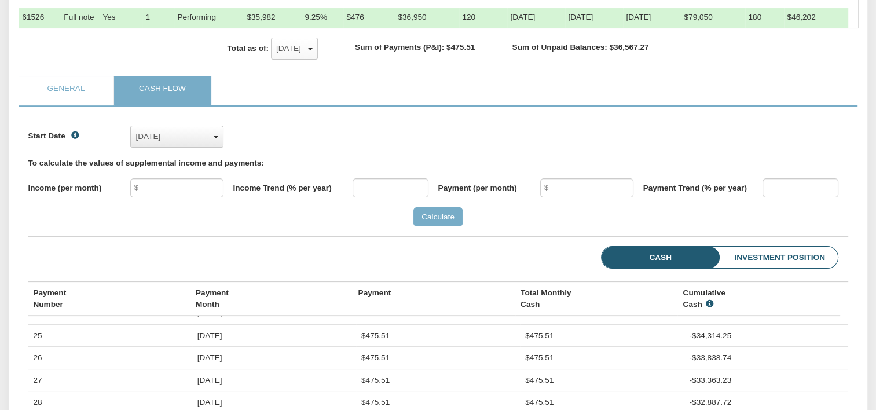
click at [218, 144] on div "Jul, 2020" at bounding box center [176, 136] width 82 height 17
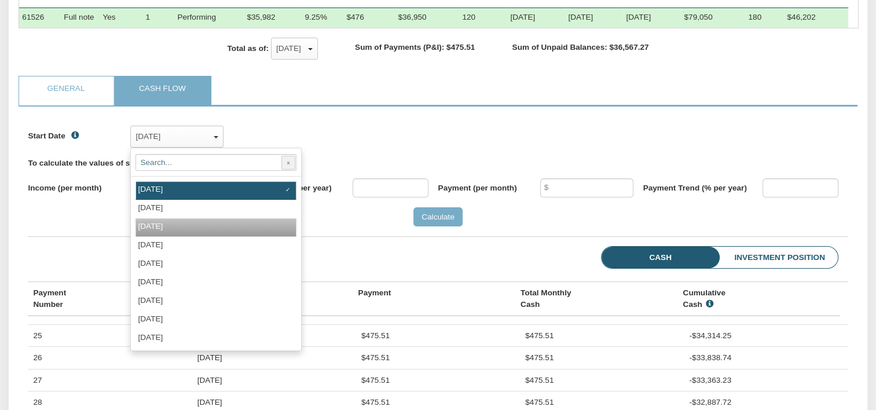
click at [184, 237] on div "Sep, 2020" at bounding box center [215, 227] width 161 height 19
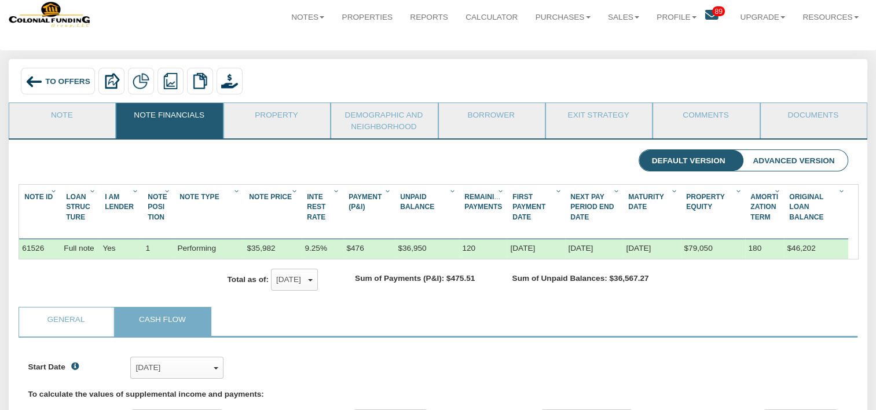
scroll to position [21, 0]
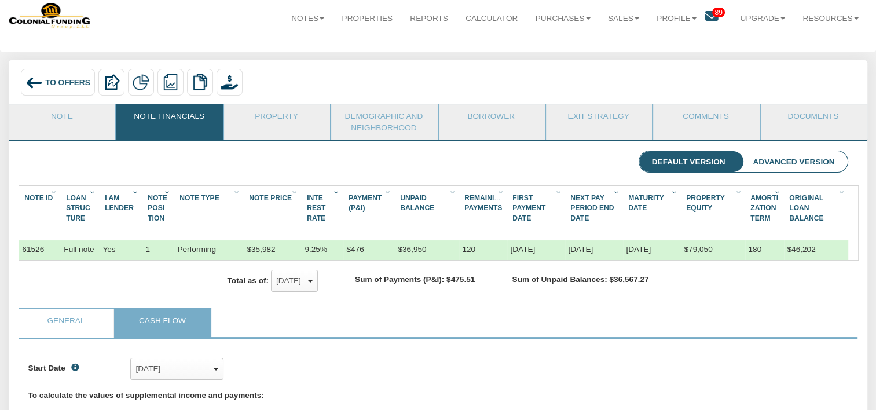
click at [60, 84] on span "To Offers" at bounding box center [67, 82] width 45 height 9
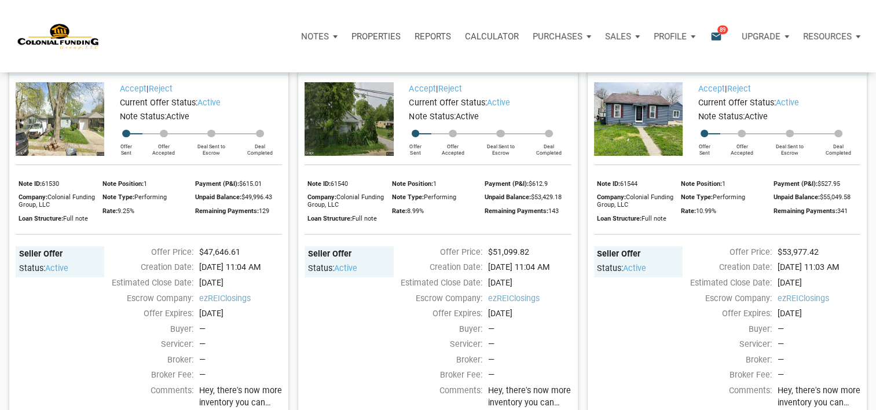
scroll to position [130, 0]
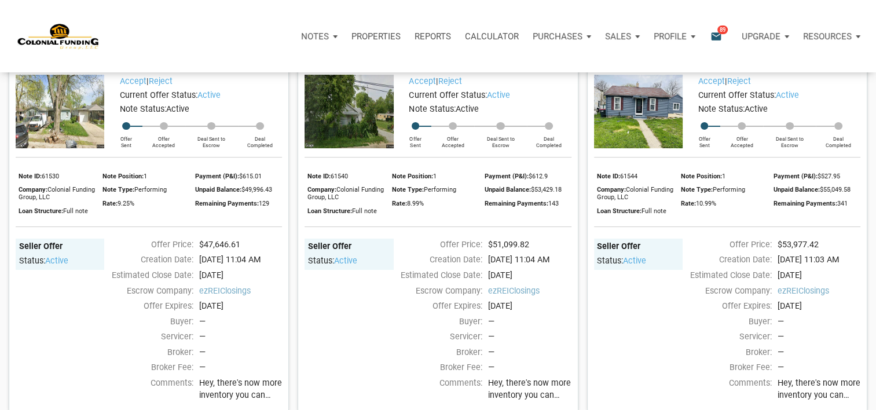
click at [582, 232] on div "[STREET_ADDRESS][US_STATE] $53,977.42 Accept | Reject Current Offer Status: act…" at bounding box center [722, 222] width 289 height 380
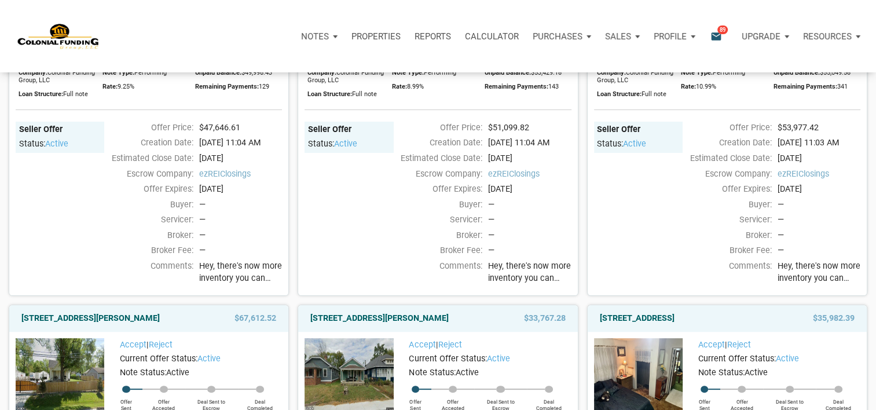
scroll to position [321, 0]
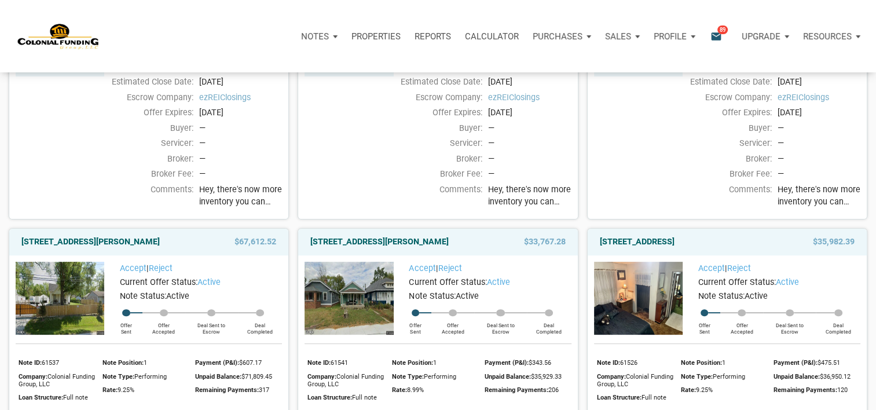
click at [582, 219] on div "[STREET_ADDRESS][US_STATE] $53,977.42 Accept | Reject Current Offer Status: act…" at bounding box center [722, 29] width 289 height 380
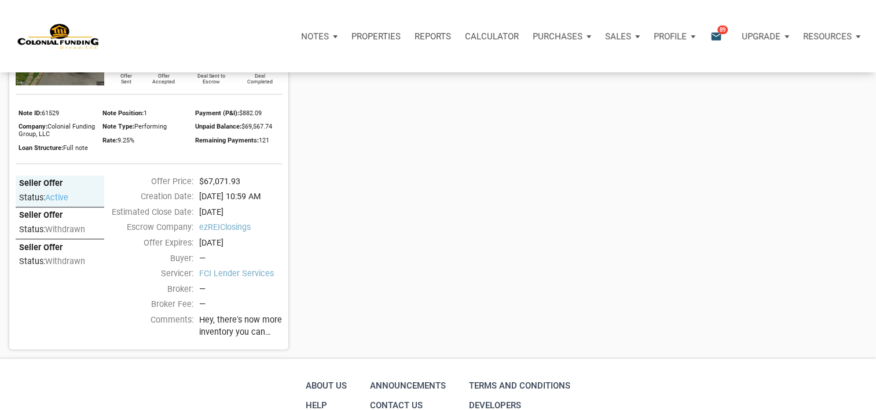
scroll to position [1331, 0]
click at [254, 340] on span "Hey, there's now more inventory you can check out, with something for pretty mu…" at bounding box center [240, 327] width 83 height 25
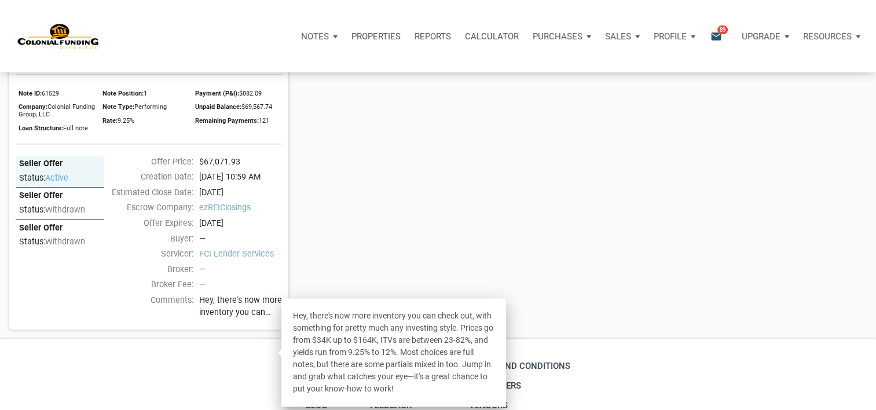
scroll to position [1352, 0]
click at [428, 384] on div "Hey, there's now more inventory you can check out, with something for pretty mu…" at bounding box center [393, 352] width 225 height 108
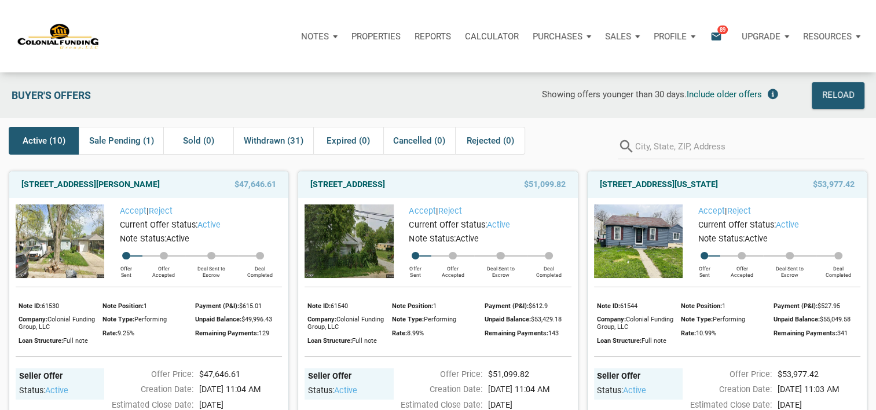
scroll to position [0, 0]
click at [841, 98] on div "Reload" at bounding box center [837, 94] width 32 height 15
